Goal: Task Accomplishment & Management: Manage account settings

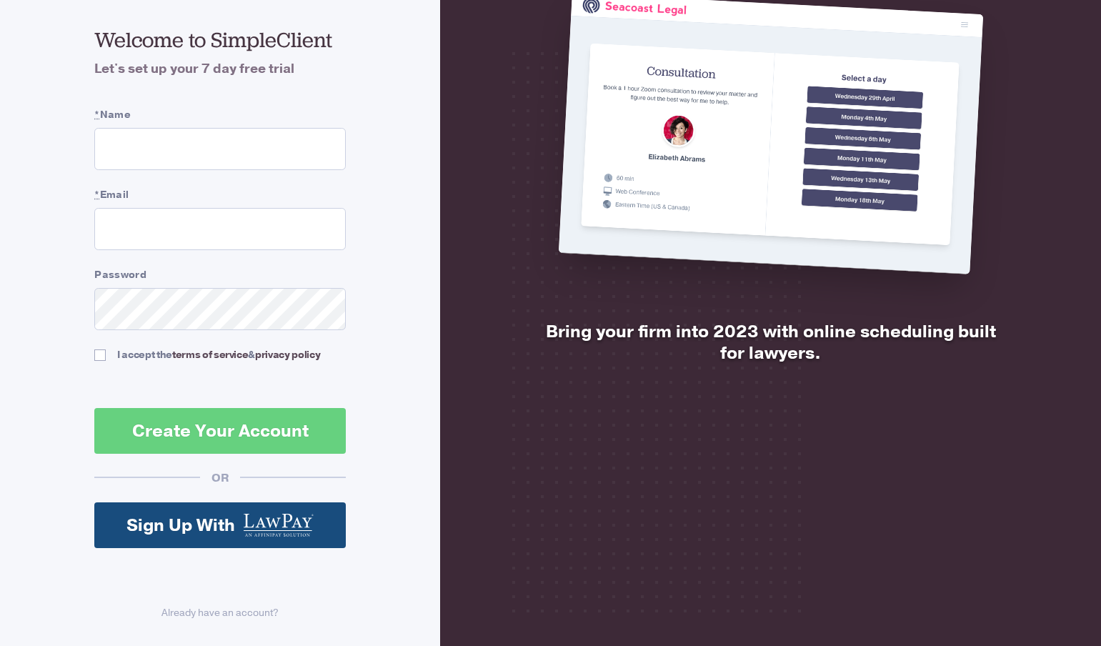
scroll to position [105, 0]
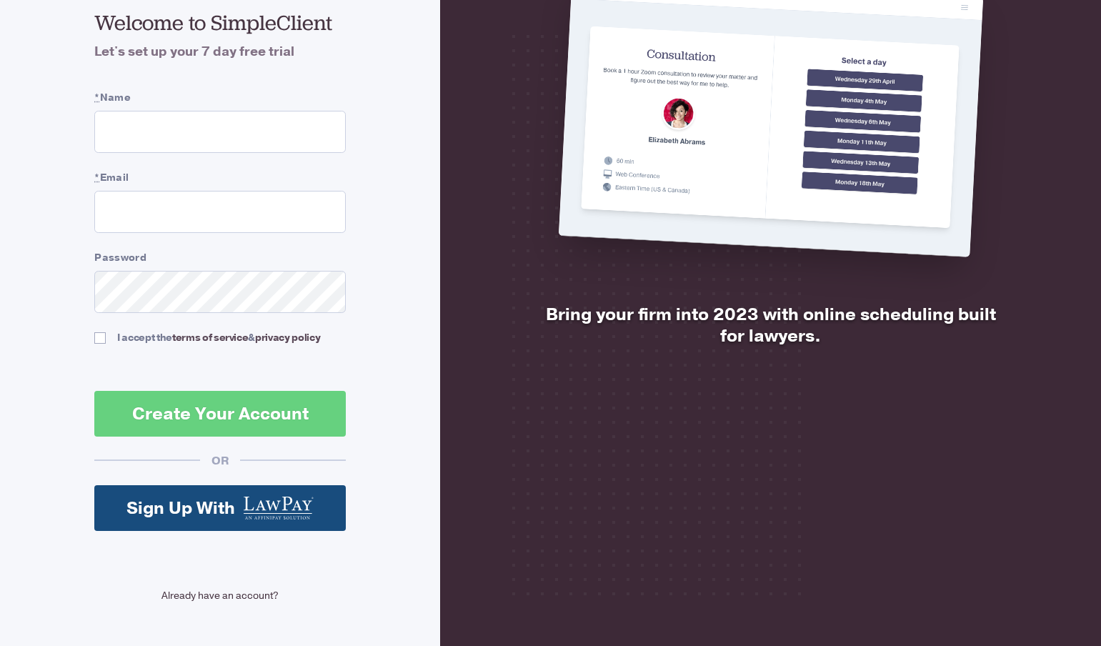
click at [204, 595] on link "Already have an account?" at bounding box center [220, 595] width 252 height 15
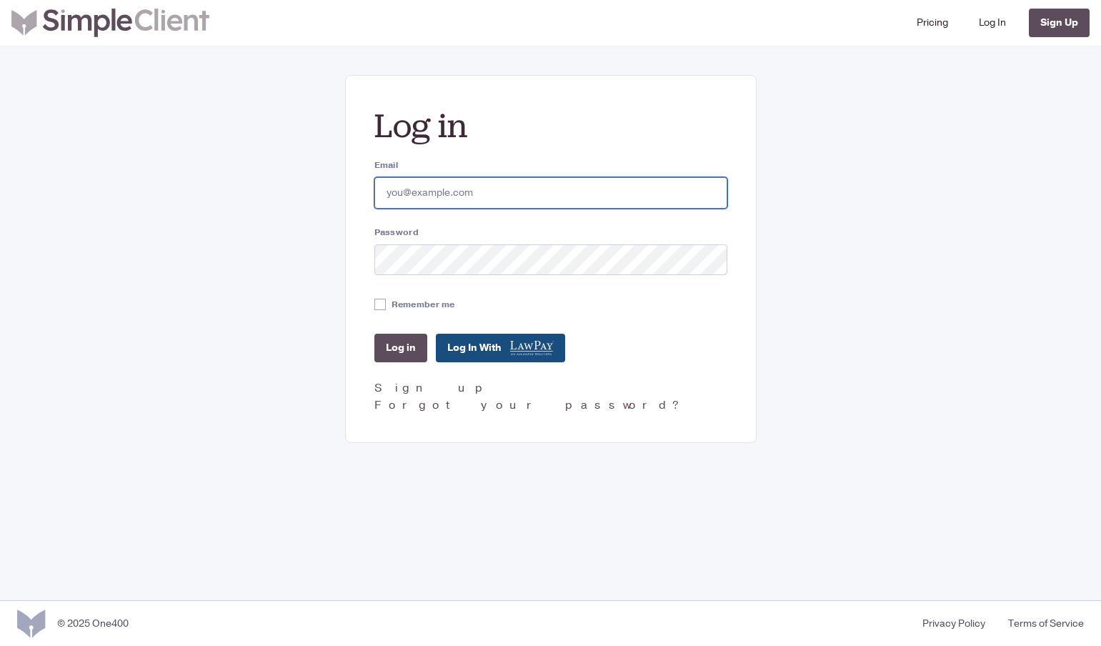
type input "fmartinez@gastelumlaw.com"
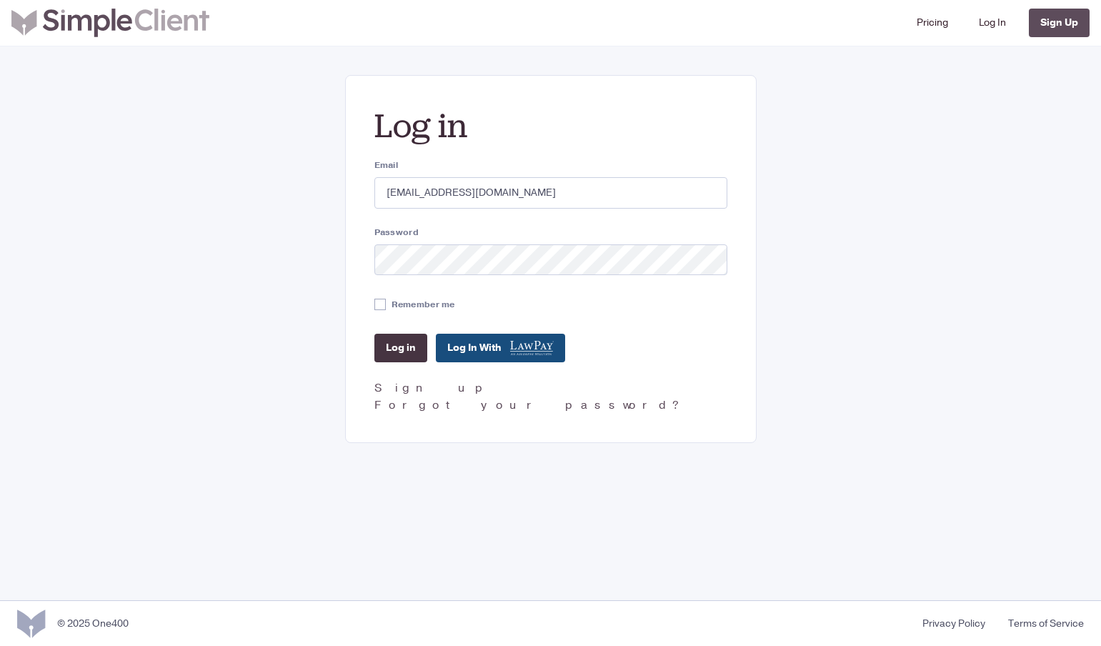
click at [380, 337] on input "Log in" at bounding box center [401, 348] width 53 height 29
